Goal: Communication & Community: Answer question/provide support

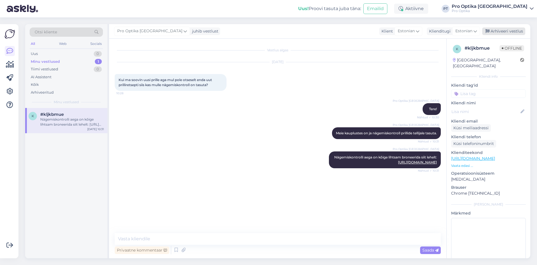
click at [517, 29] on div "Arhiveeri vestlus" at bounding box center [504, 31] width 43 height 8
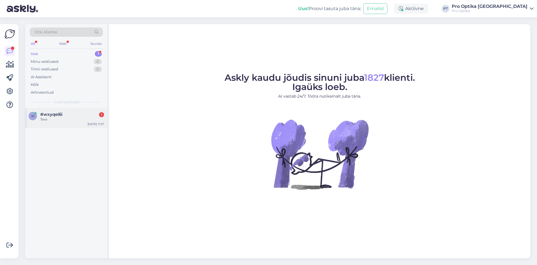
drag, startPoint x: 59, startPoint y: 113, endPoint x: 79, endPoint y: 116, distance: 20.3
click at [59, 113] on span "#wxyqei6i" at bounding box center [51, 114] width 22 height 5
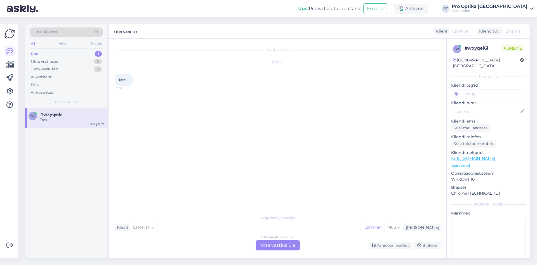
click at [282, 246] on div "Estonian to Estonian Võta vestlus üle" at bounding box center [278, 245] width 44 height 10
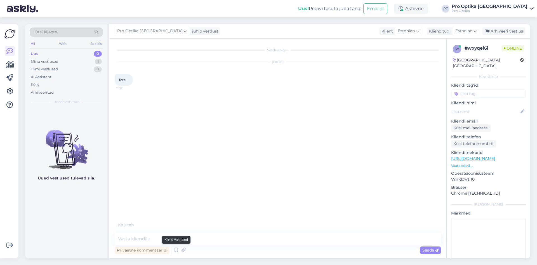
click at [171, 251] on div at bounding box center [171, 249] width 0 height 8
click at [175, 251] on icon at bounding box center [176, 249] width 7 height 8
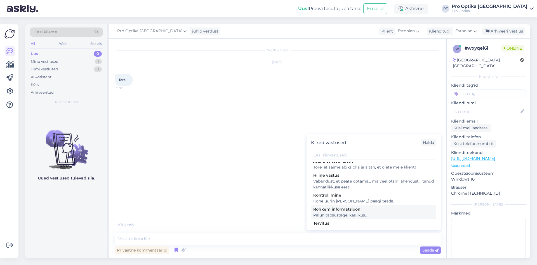
scroll to position [220, 0]
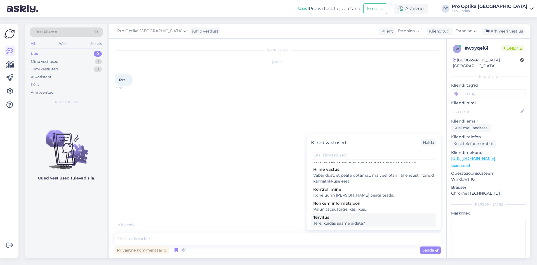
click at [350, 216] on div "Tervitus" at bounding box center [373, 217] width 121 height 6
type textarea "Tere, kuidas saame aidata?"
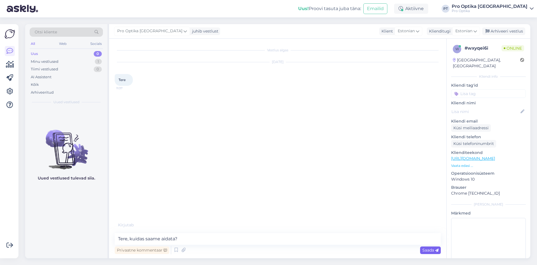
click at [439, 252] on div "Saada" at bounding box center [430, 250] width 21 height 8
click at [42, 236] on div "Uued vestlused tulevad siia." at bounding box center [66, 183] width 82 height 150
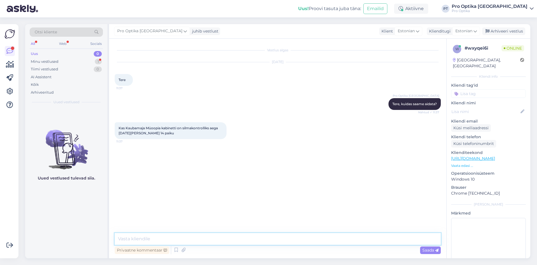
click at [165, 237] on textarea at bounding box center [278, 239] width 326 height 12
click at [49, 241] on div "Uued vestlused tulevad siia." at bounding box center [66, 183] width 82 height 150
click at [189, 242] on textarea at bounding box center [278, 239] width 326 height 12
click at [177, 246] on icon at bounding box center [176, 249] width 7 height 8
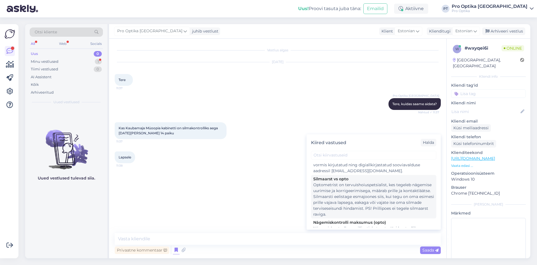
scroll to position [112, 0]
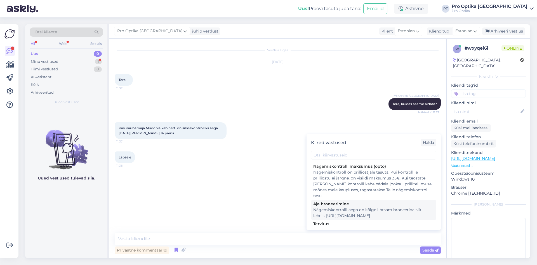
click at [355, 209] on div "Nägemiskontrolli aega on kõige lihtsam broneerida siit lehelt: [URL][DOMAIN_NAM…" at bounding box center [373, 213] width 121 height 12
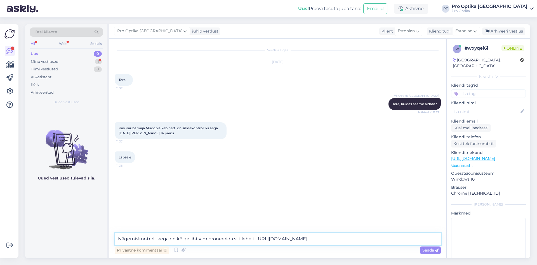
drag, startPoint x: 232, startPoint y: 238, endPoint x: 96, endPoint y: 239, distance: 136.0
click at [96, 240] on div "Otsi kliente All Web Socials Uus 0 Minu vestlused 1 Tiimi vestlused 0 AI Assist…" at bounding box center [277, 141] width 505 height 234
type textarea "Vabu aegu on kõige mugavam vaadata siit lehelt: https://www.prooptika.ee/bronee…"
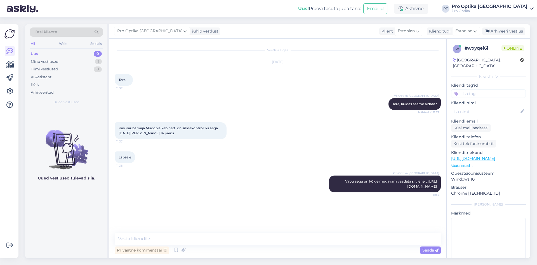
click at [86, 228] on div "Uued vestlused tulevad siia." at bounding box center [66, 183] width 82 height 150
click at [174, 249] on icon at bounding box center [176, 249] width 7 height 8
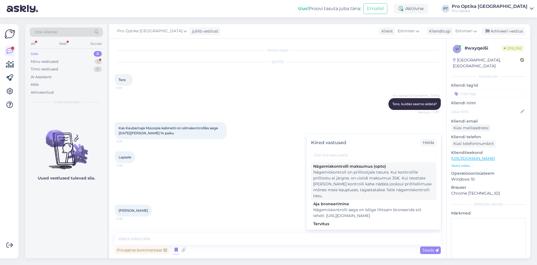
scroll to position [140, 0]
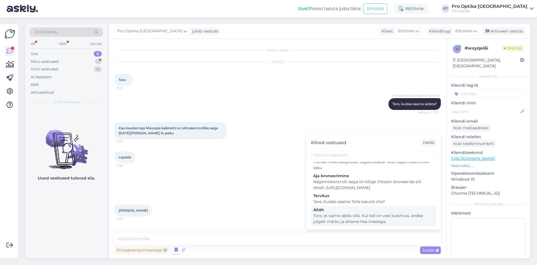
click at [355, 219] on div "Tore, et saime abiks olla. Kui teil on veel küsimusi, andke julgelt märku ja ai…" at bounding box center [373, 218] width 121 height 12
type textarea "Tore, et saime abiks olla. Kui teil on veel küsimusi, andke julgelt märku ja ai…"
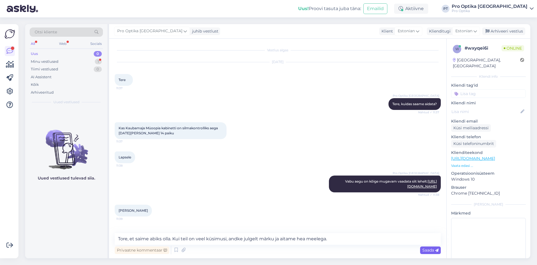
click at [429, 247] on div "Saada" at bounding box center [430, 250] width 21 height 8
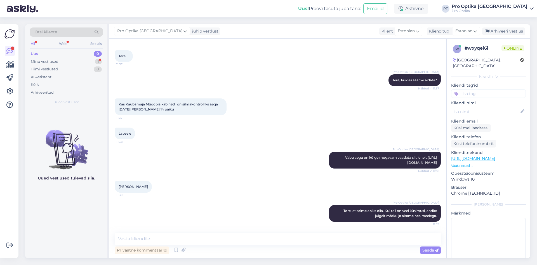
click at [88, 215] on div "Uued vestlused tulevad siia." at bounding box center [66, 183] width 82 height 150
